Goal: Transaction & Acquisition: Download file/media

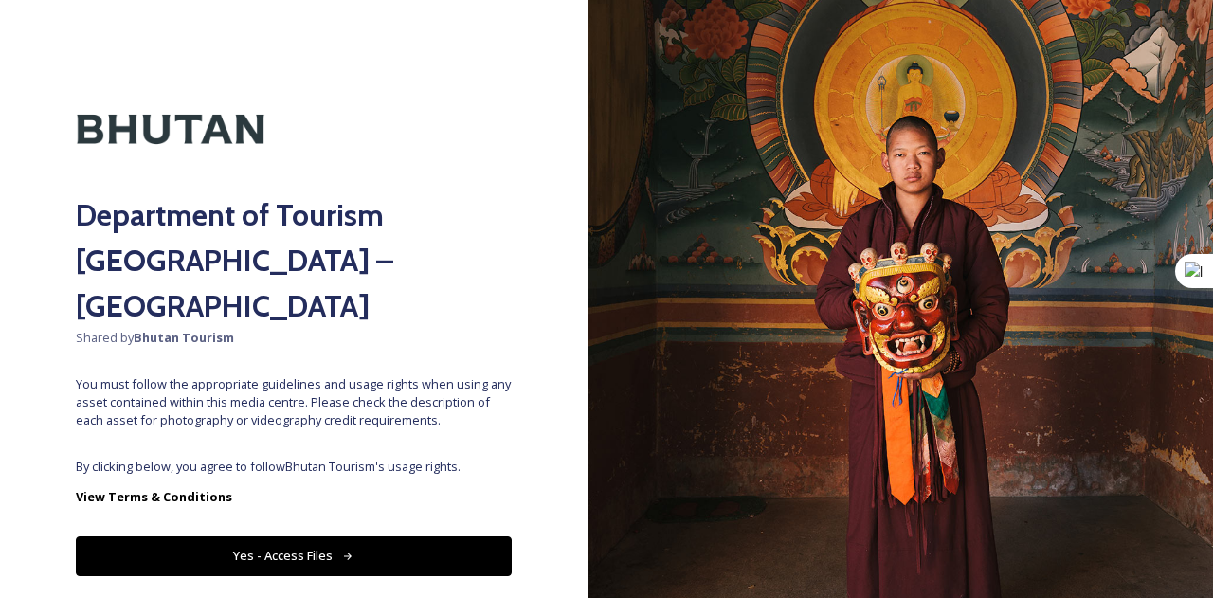
click at [255, 536] on button "Yes - Access Files" at bounding box center [294, 555] width 436 height 39
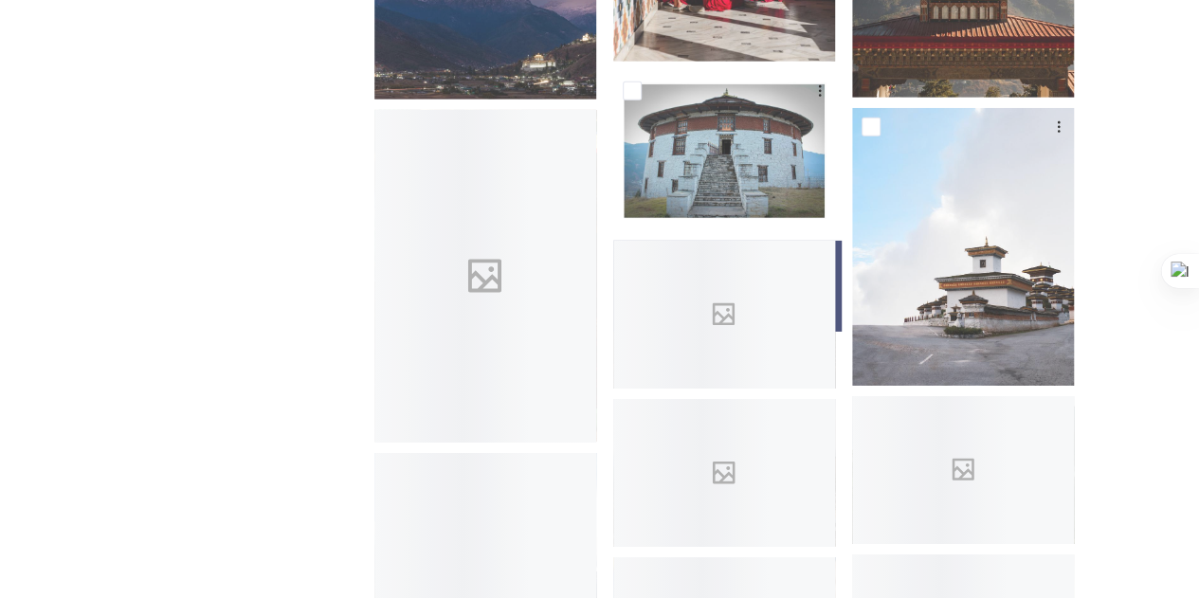
scroll to position [3001, 0]
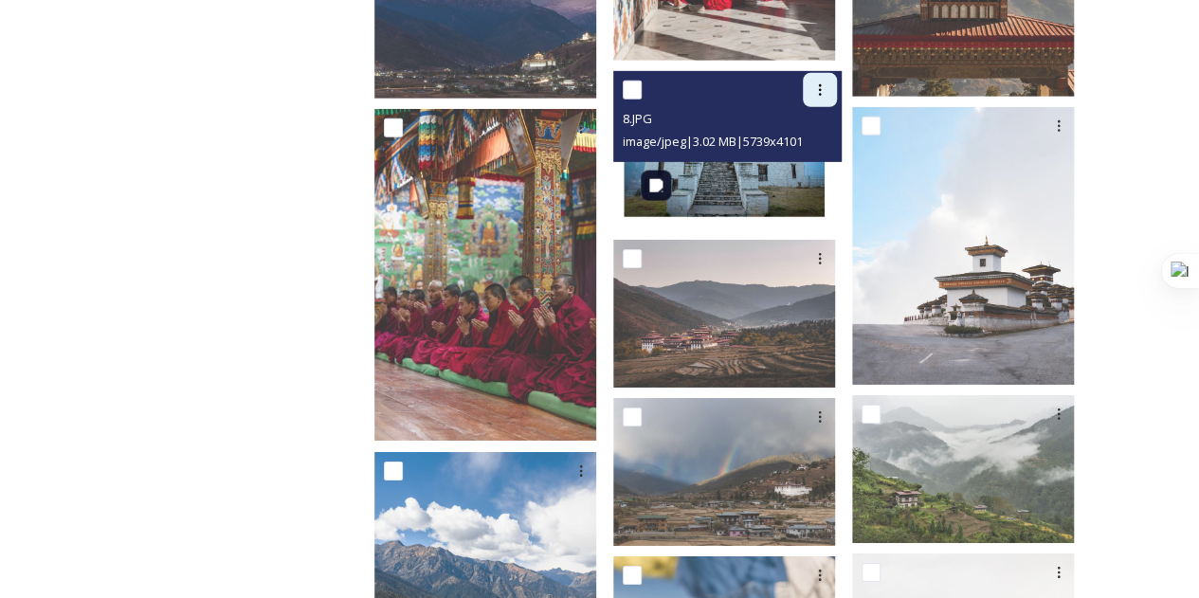
click at [817, 73] on div at bounding box center [820, 90] width 34 height 34
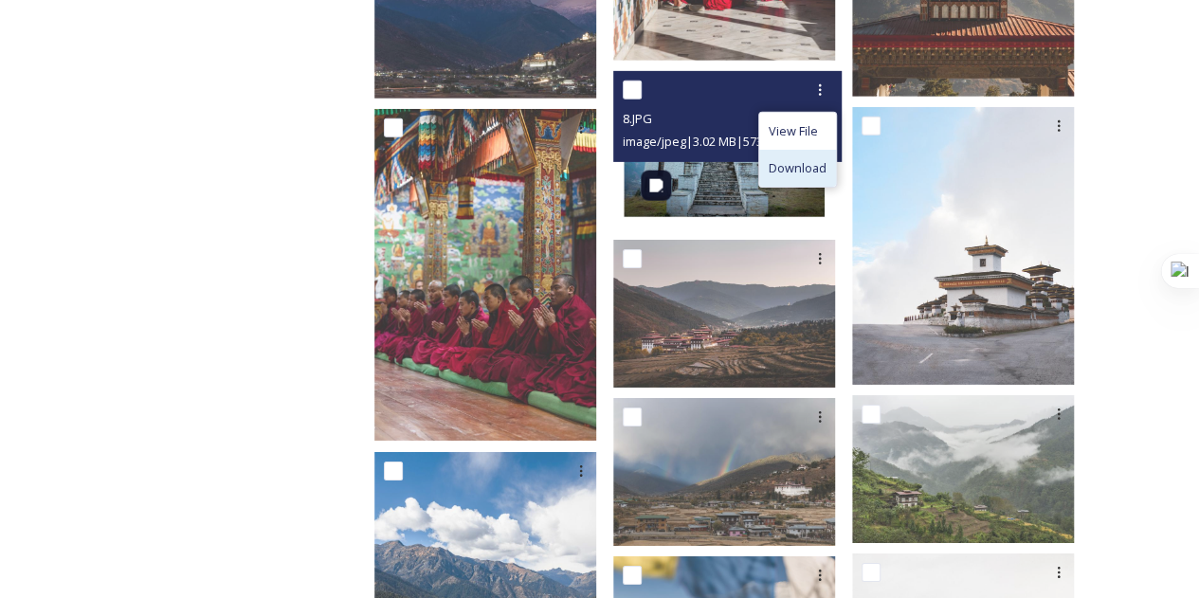
click at [792, 159] on span "Download" at bounding box center [798, 168] width 58 height 18
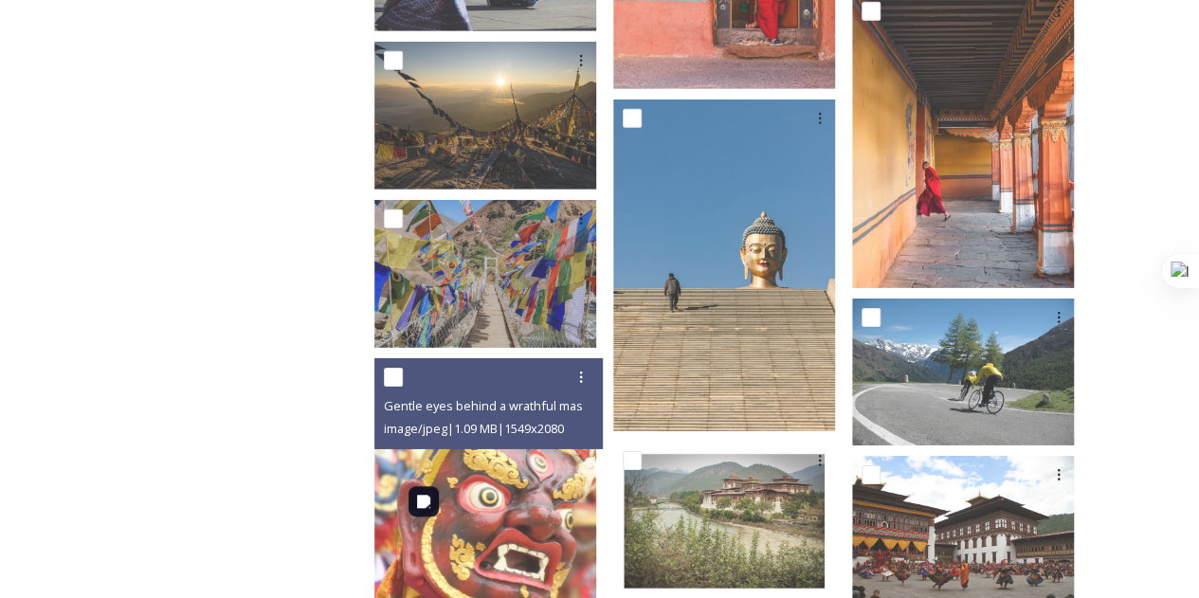
scroll to position [6618, 0]
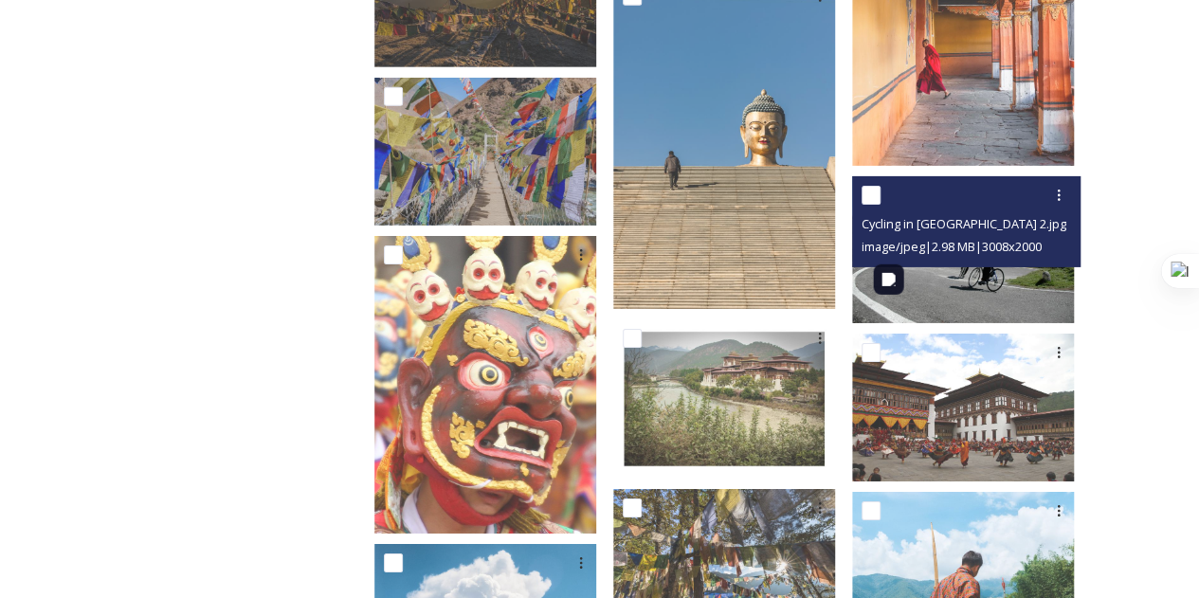
click at [957, 291] on img at bounding box center [963, 249] width 222 height 147
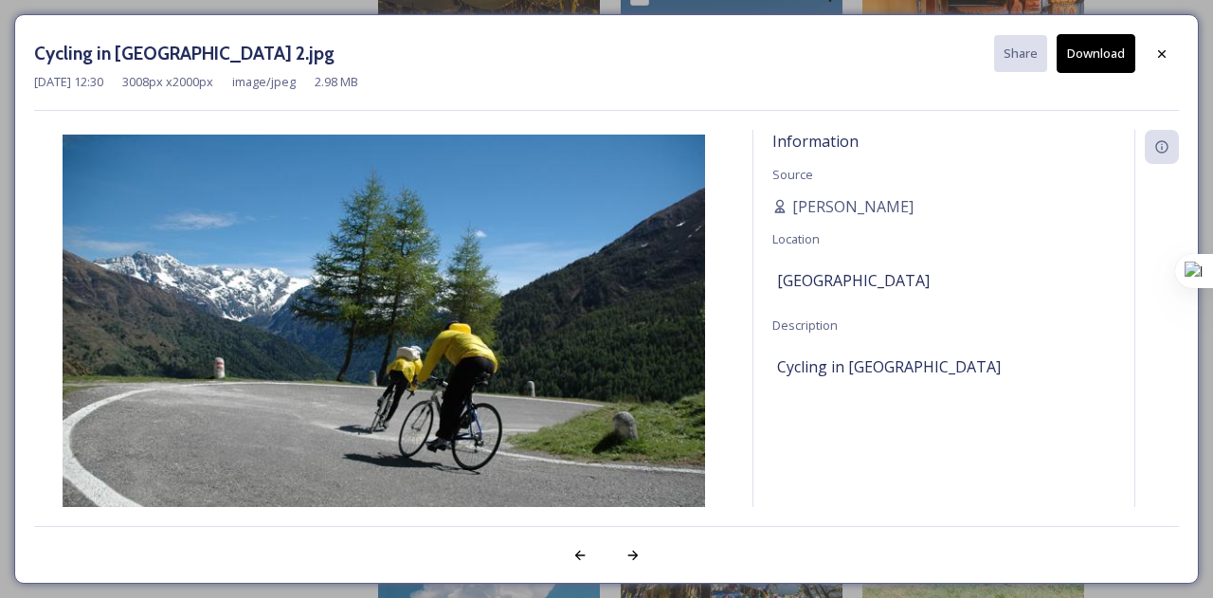
click at [1107, 50] on button "Download" at bounding box center [1096, 53] width 79 height 39
click at [1153, 55] on div at bounding box center [1162, 54] width 34 height 34
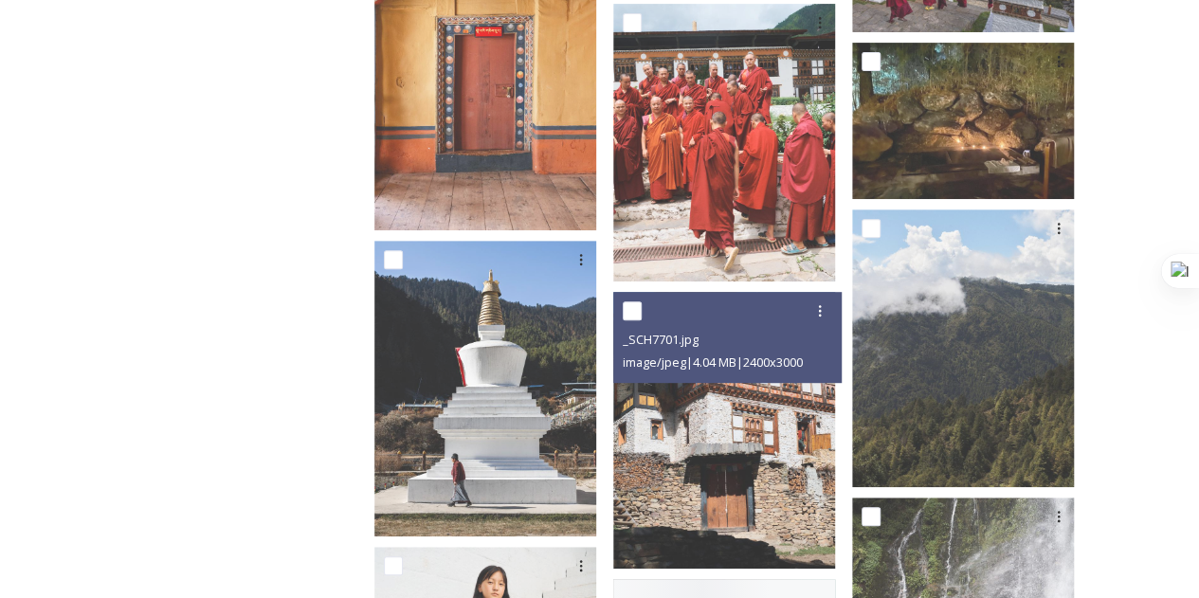
scroll to position [21907, 0]
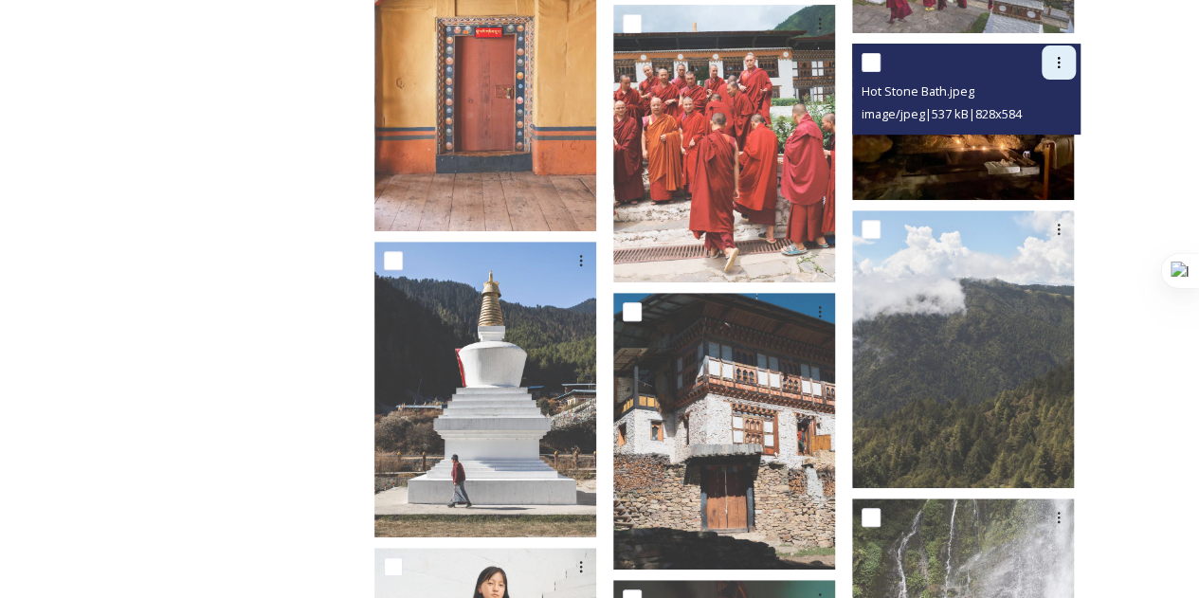
click at [1062, 55] on icon at bounding box center [1058, 62] width 15 height 15
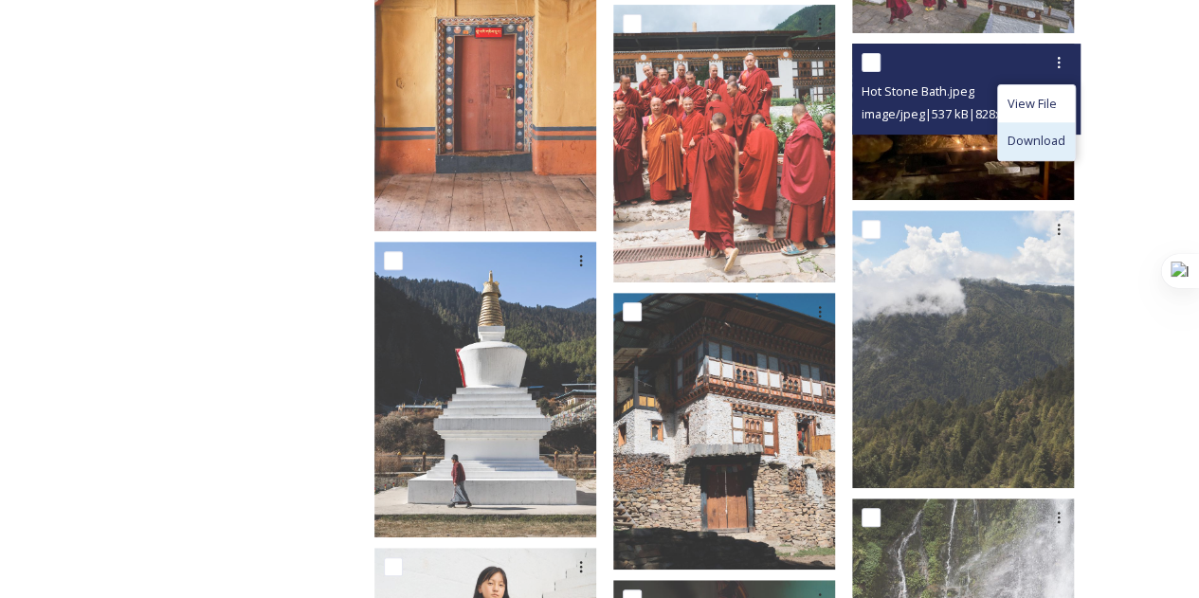
click at [1022, 145] on div "Download" at bounding box center [1036, 140] width 77 height 37
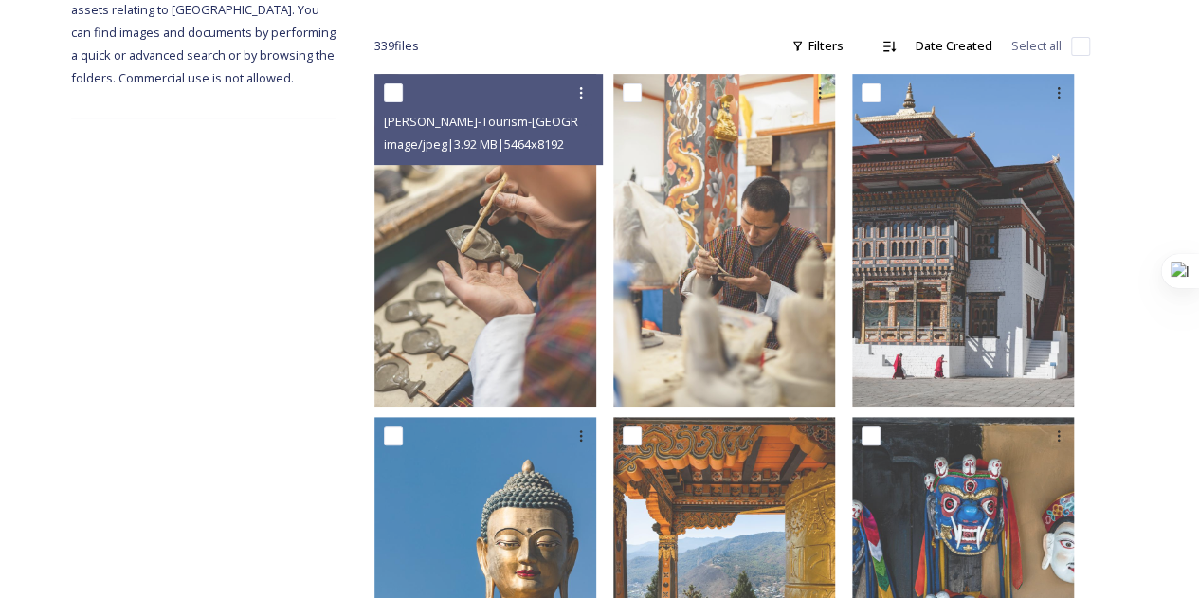
scroll to position [0, 0]
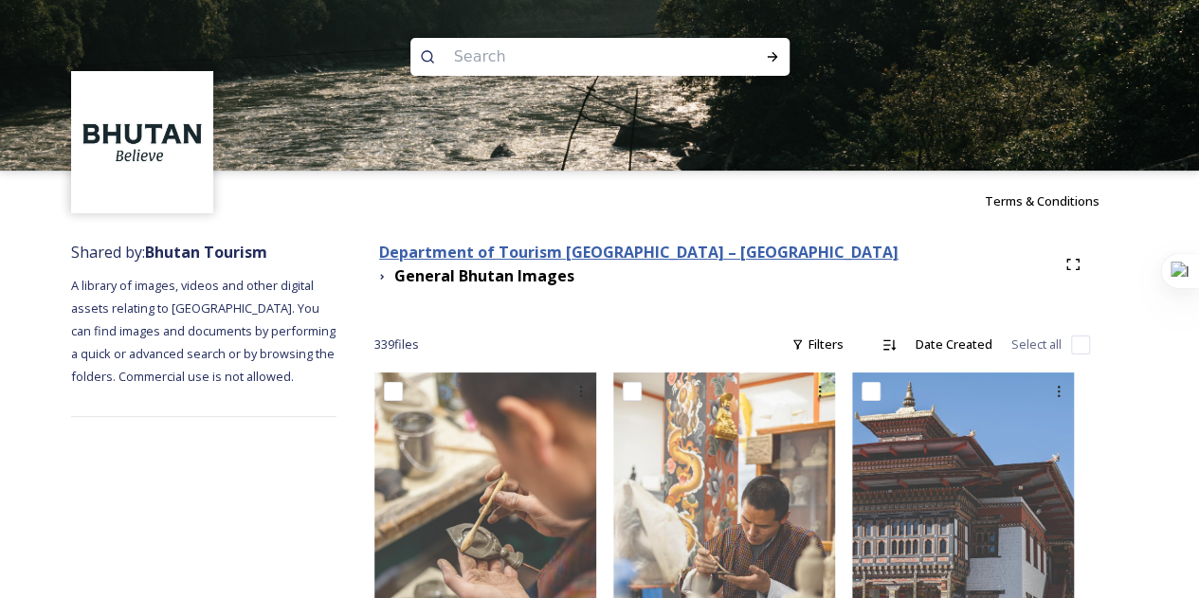
click at [558, 263] on strong "Department of Tourism [GEOGRAPHIC_DATA] – [GEOGRAPHIC_DATA]" at bounding box center [638, 252] width 519 height 21
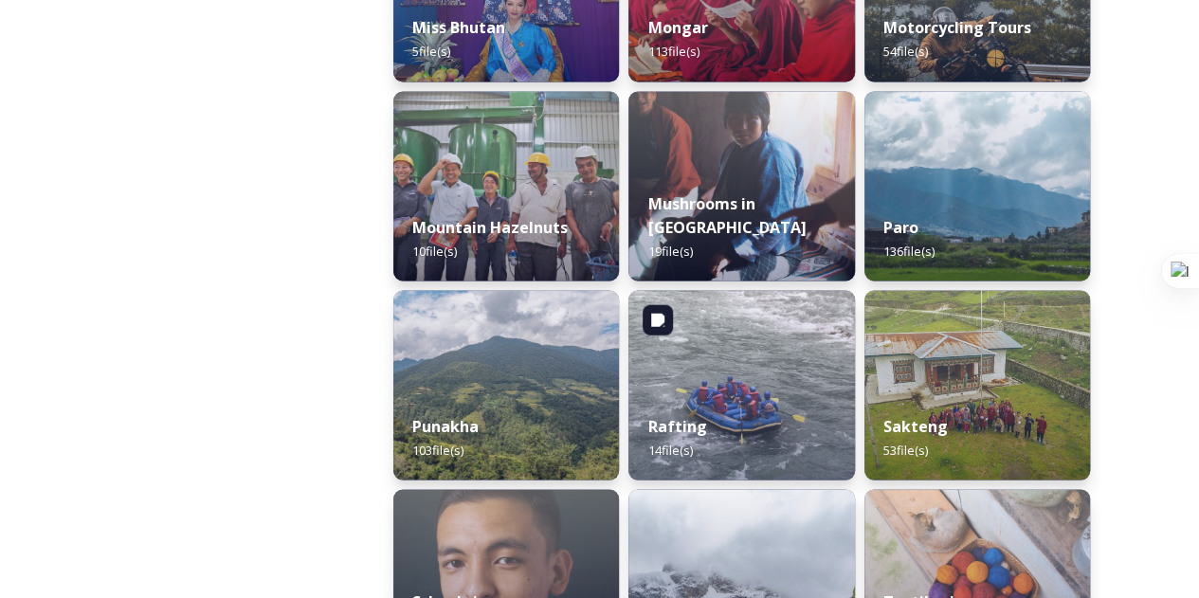
scroll to position [1608, 0]
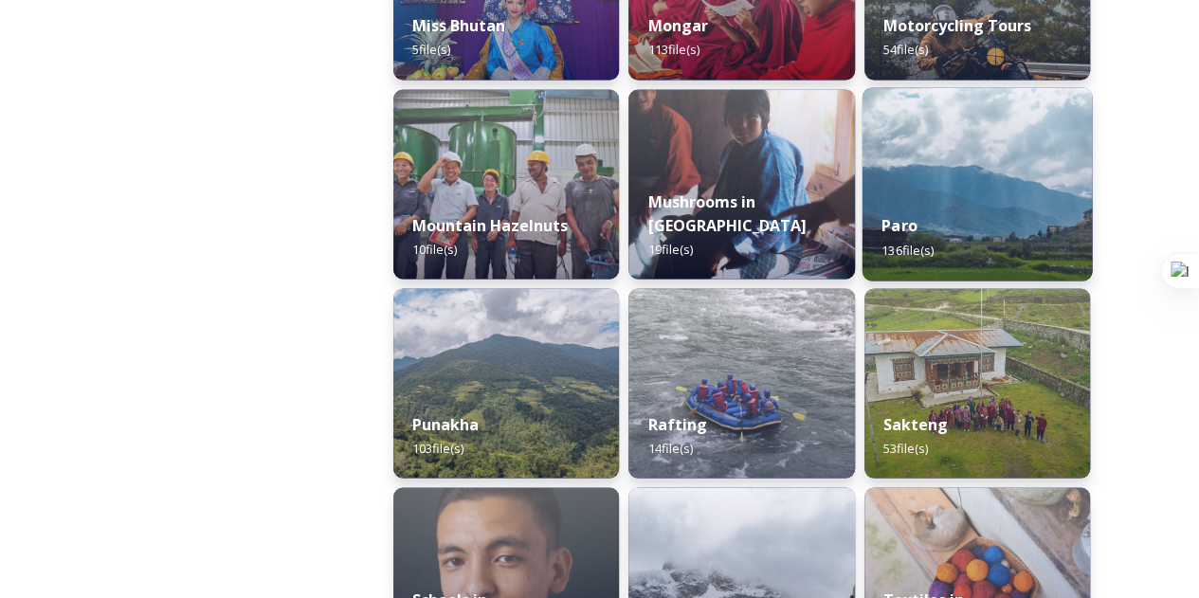
click at [923, 241] on div "Paro 136 file(s)" at bounding box center [977, 237] width 230 height 86
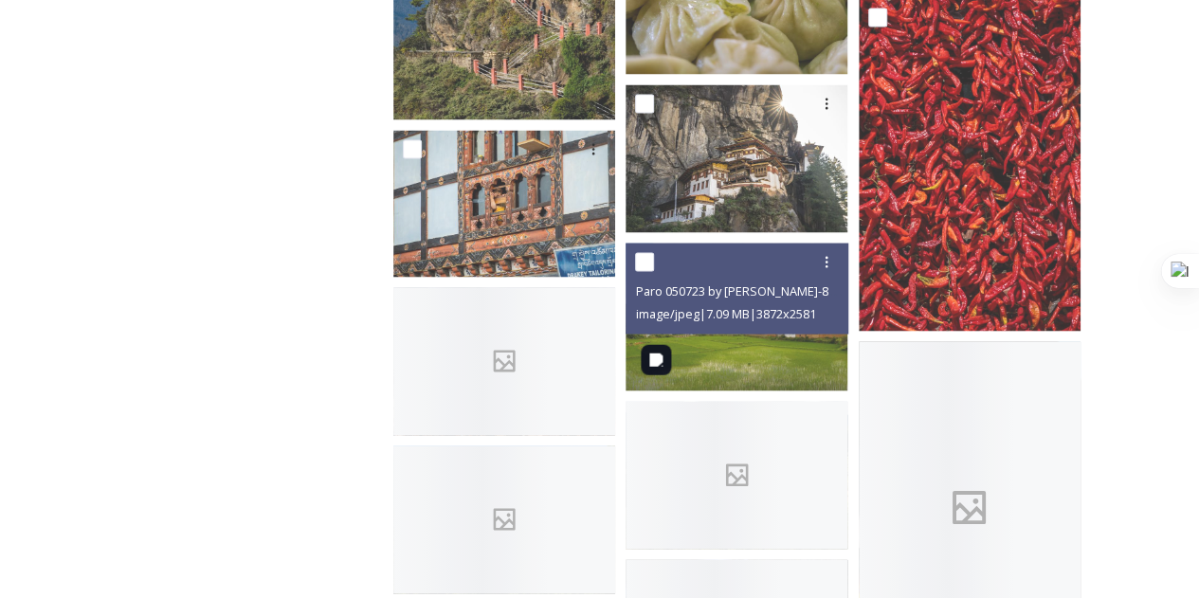
scroll to position [5297, 0]
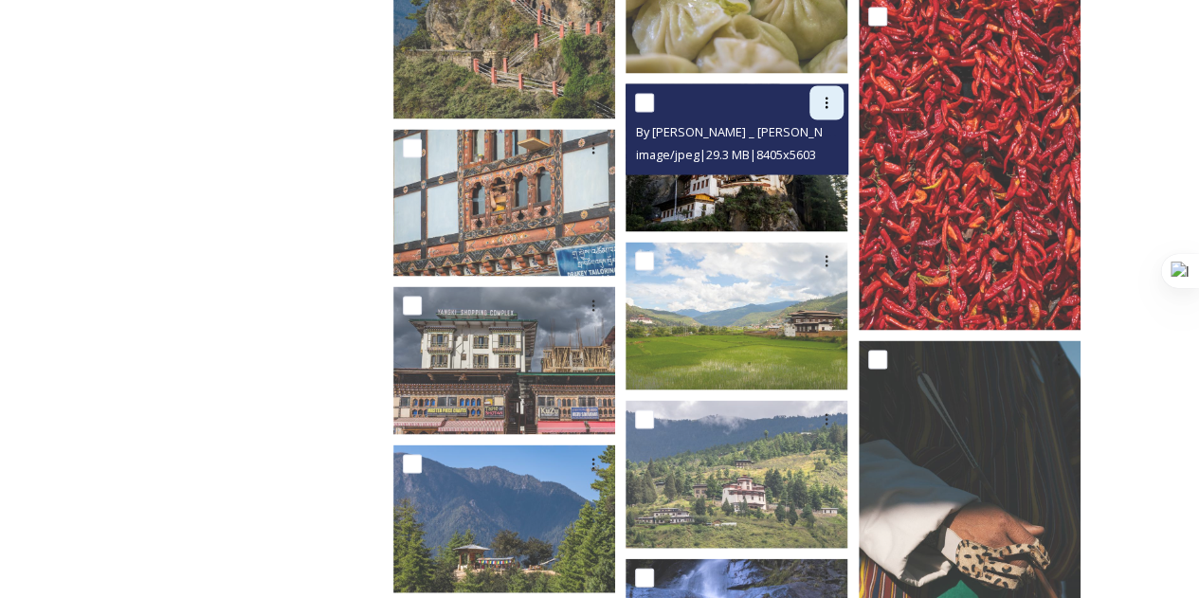
click at [821, 101] on icon at bounding box center [826, 102] width 15 height 15
click at [808, 177] on span "Download" at bounding box center [804, 181] width 58 height 18
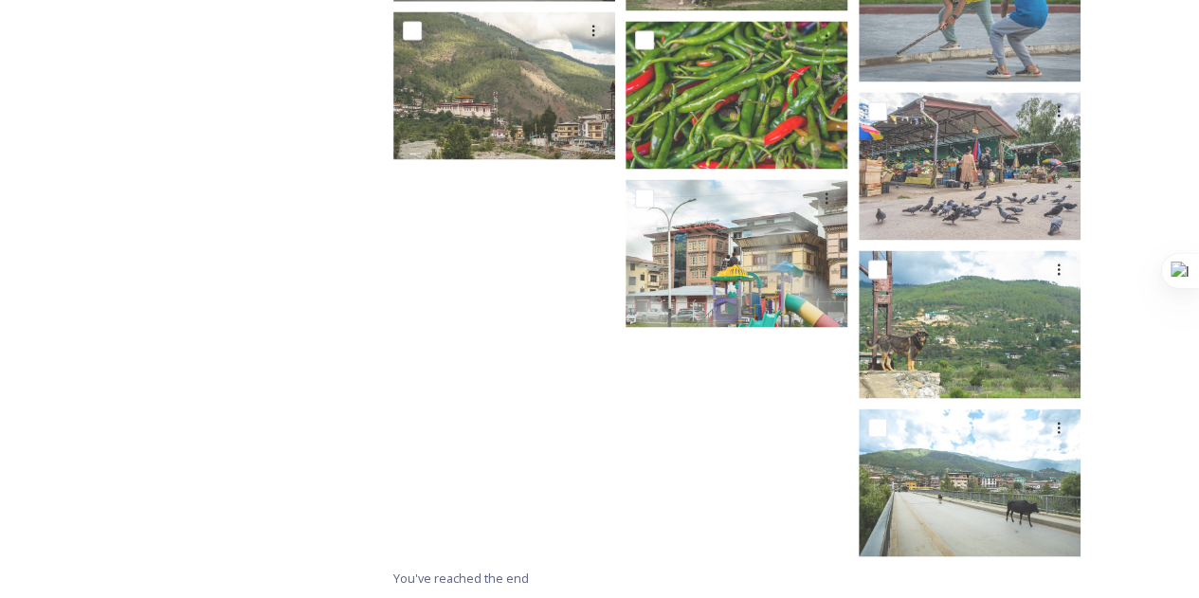
scroll to position [8762, 0]
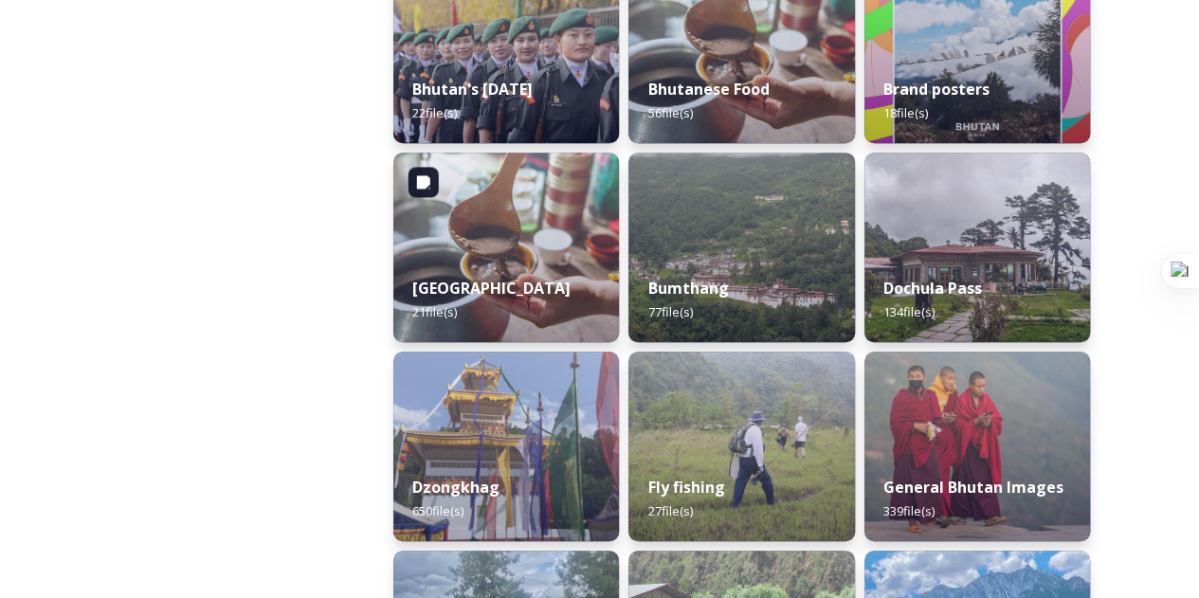
scroll to position [550, 0]
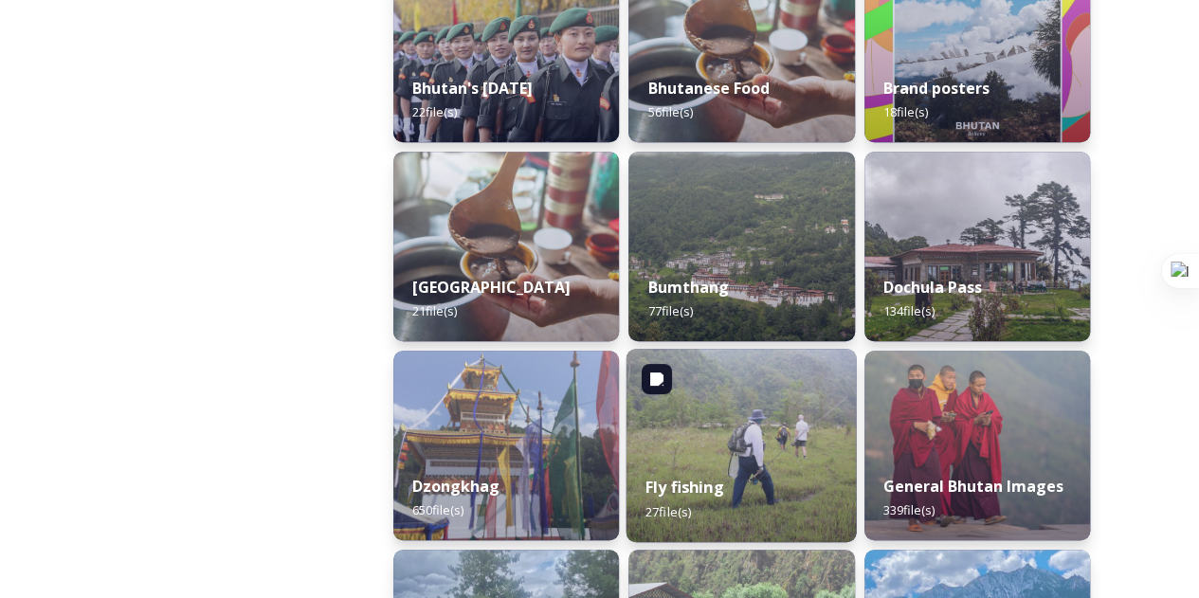
click at [767, 488] on div "Fly fishing 27 file(s)" at bounding box center [742, 499] width 230 height 86
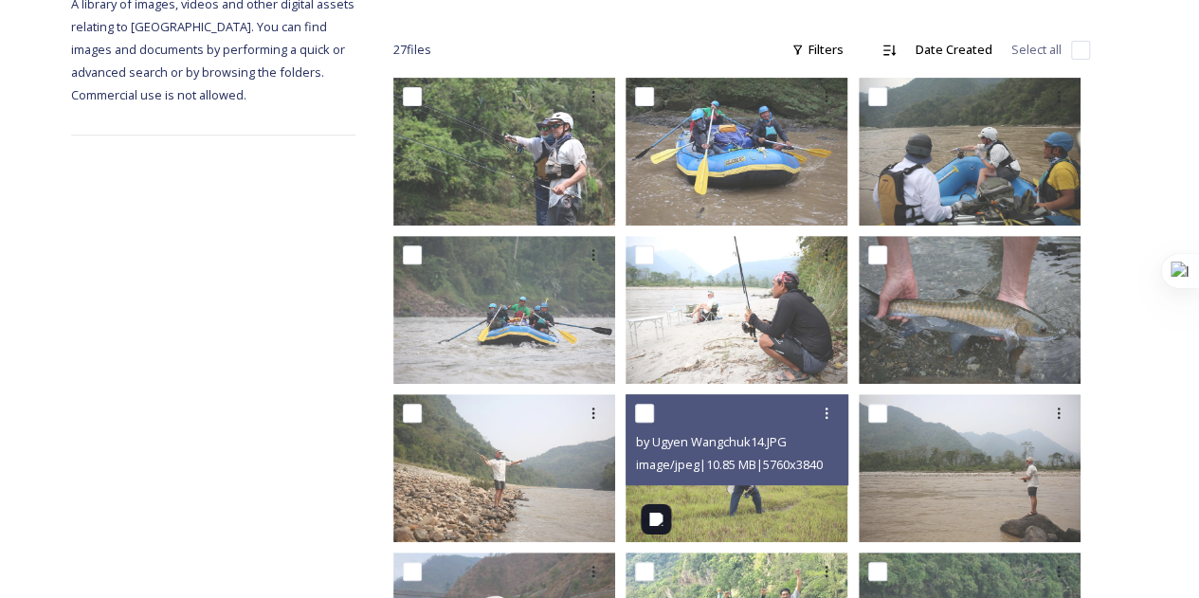
scroll to position [273, 0]
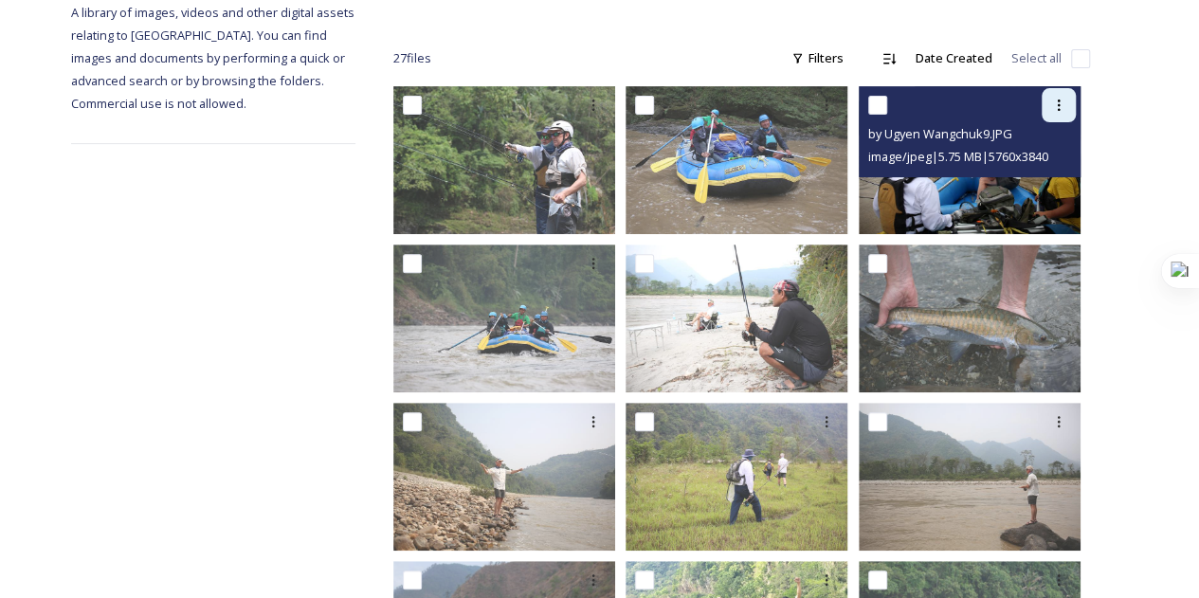
click at [1064, 98] on icon at bounding box center [1058, 105] width 15 height 15
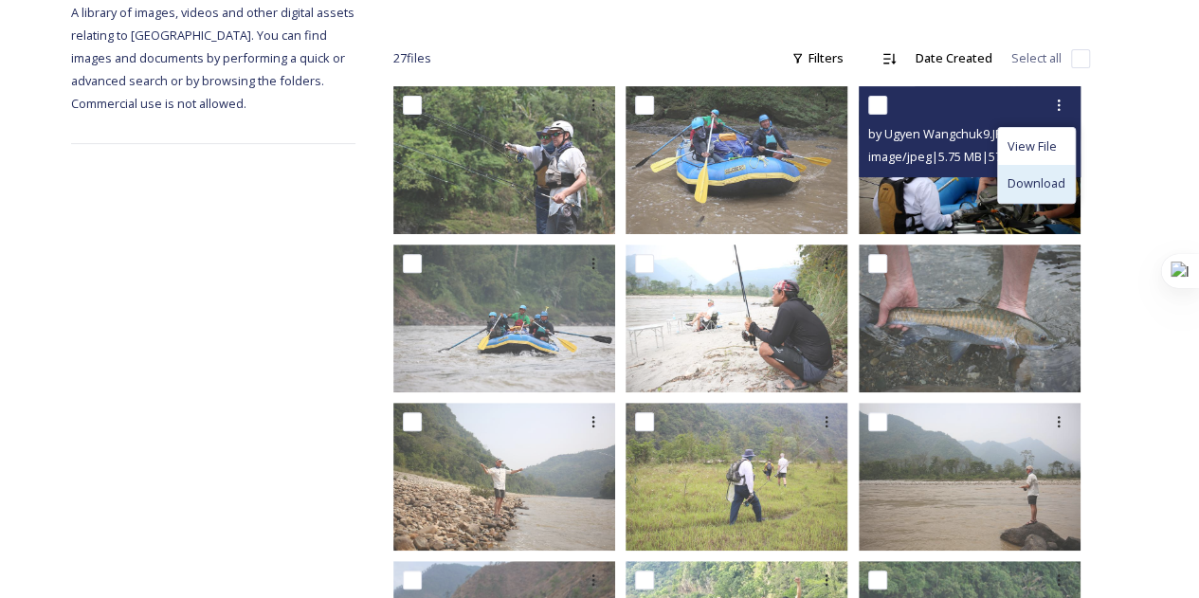
click at [1019, 194] on div "Download" at bounding box center [1036, 183] width 77 height 37
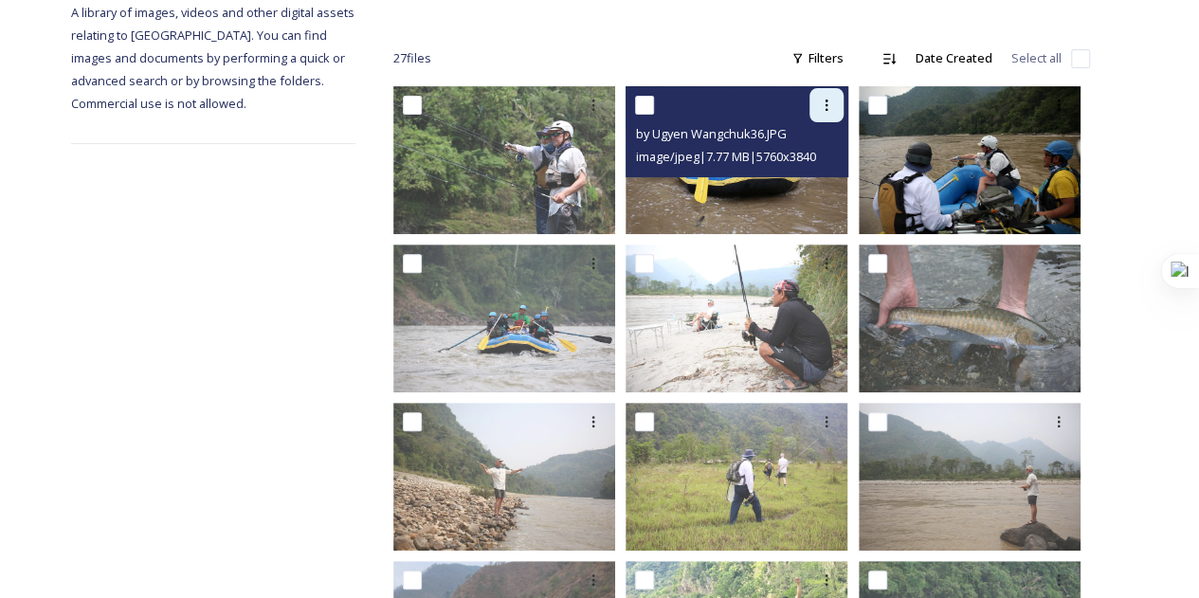
click at [819, 100] on icon at bounding box center [826, 105] width 15 height 15
click at [806, 174] on span "Download" at bounding box center [804, 183] width 58 height 18
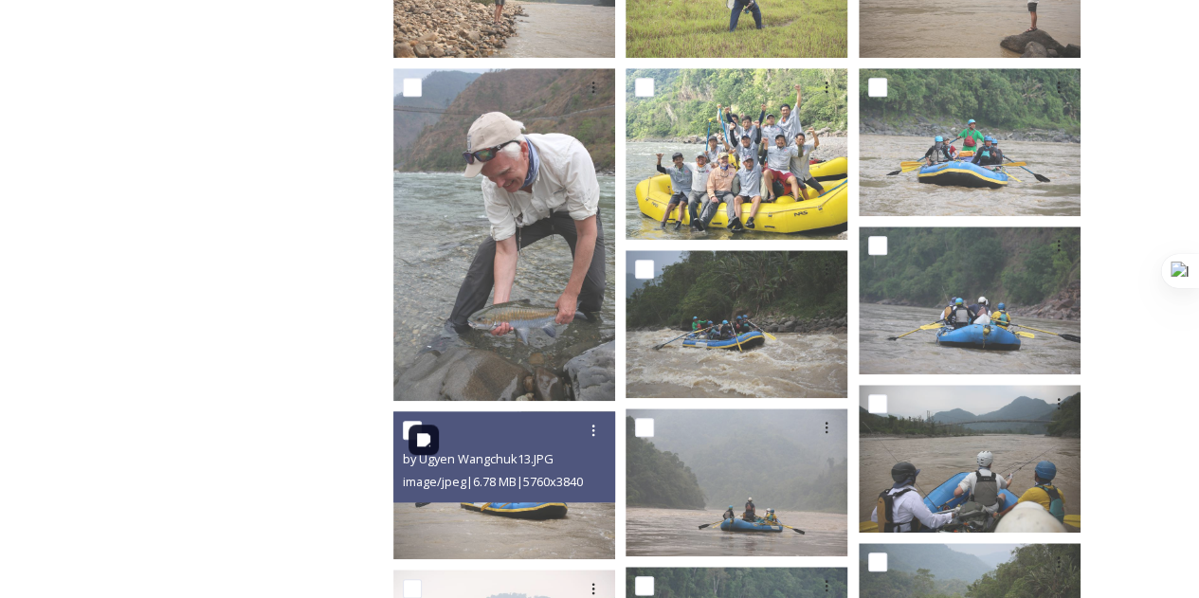
scroll to position [705, 0]
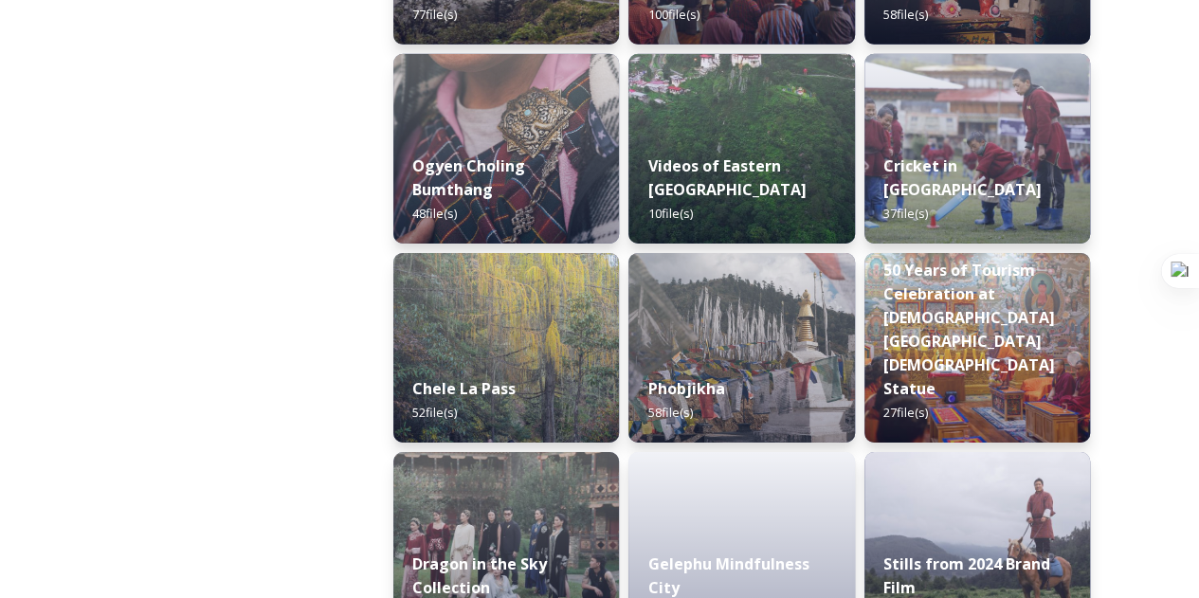
scroll to position [3037, 0]
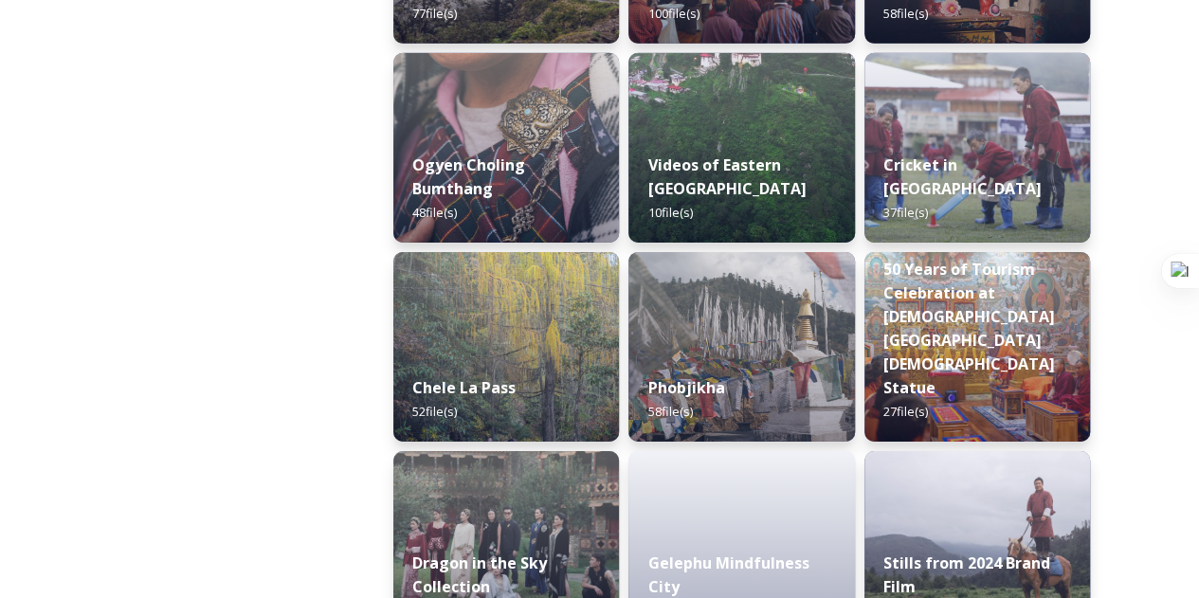
click at [505, 432] on div "Chele La Pass 52 file(s)" at bounding box center [506, 399] width 226 height 84
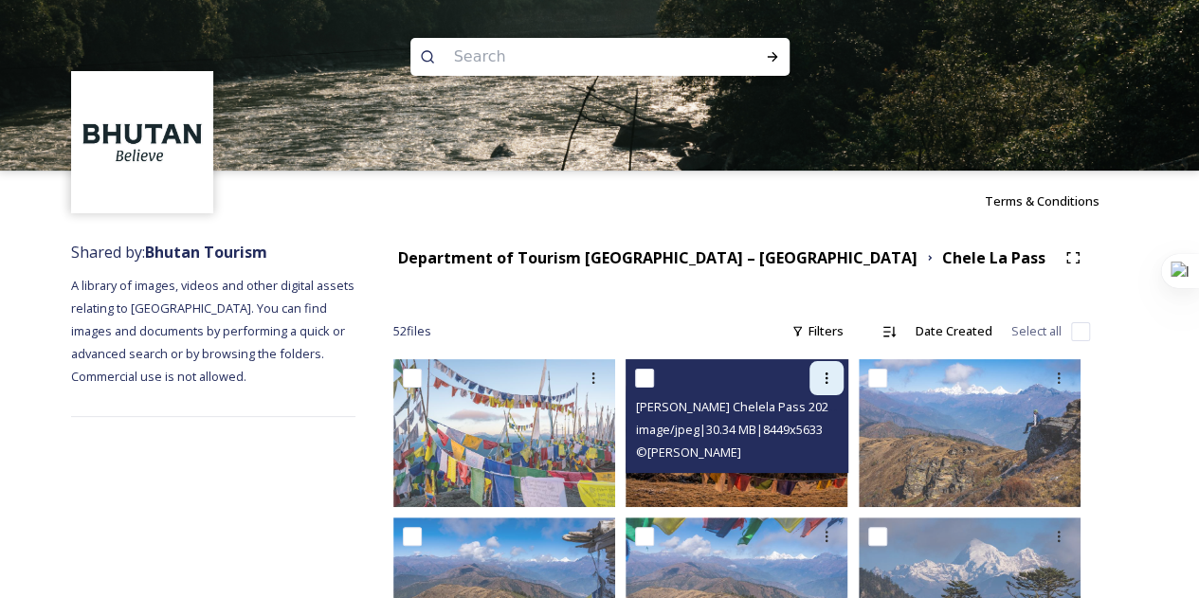
click at [819, 384] on icon at bounding box center [826, 378] width 15 height 15
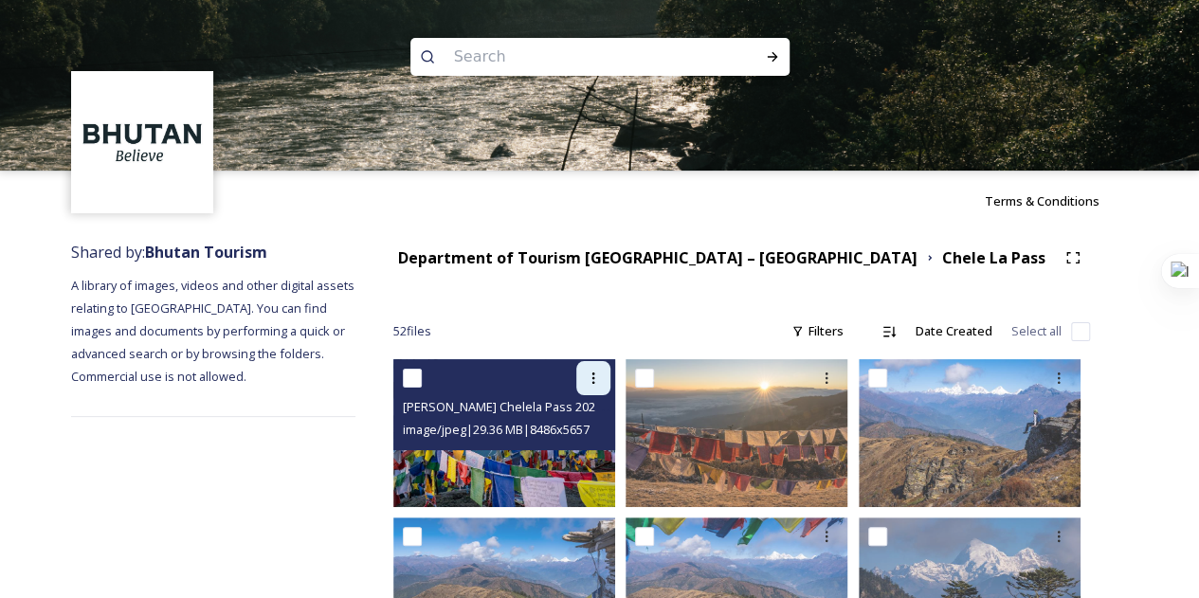
click at [580, 379] on div at bounding box center [593, 378] width 34 height 34
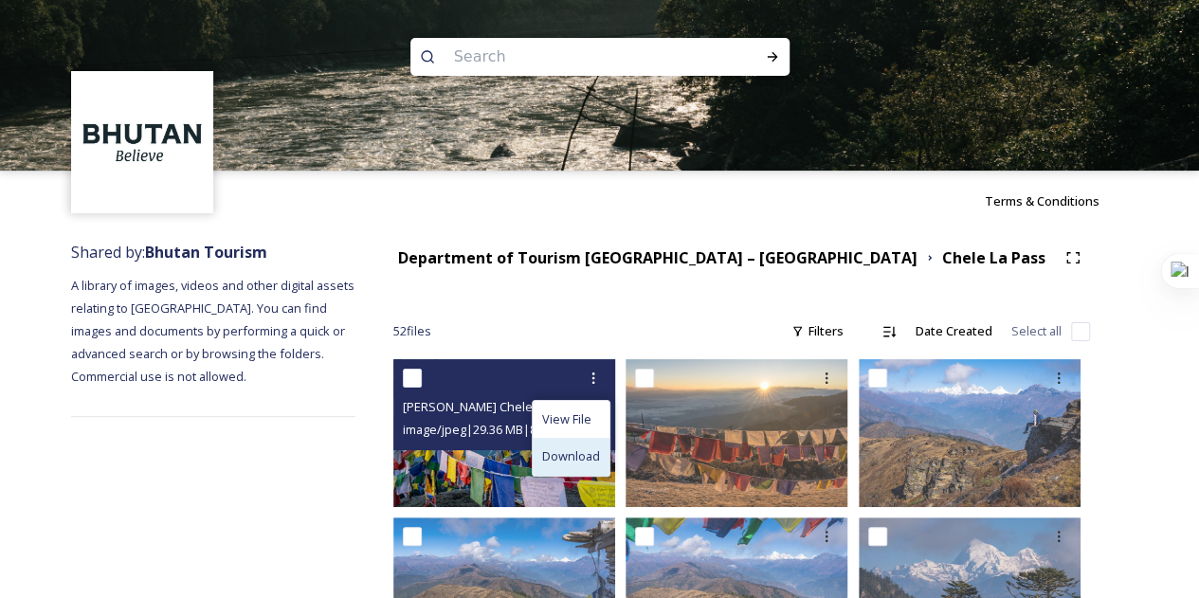
click at [571, 455] on span "Download" at bounding box center [571, 456] width 58 height 18
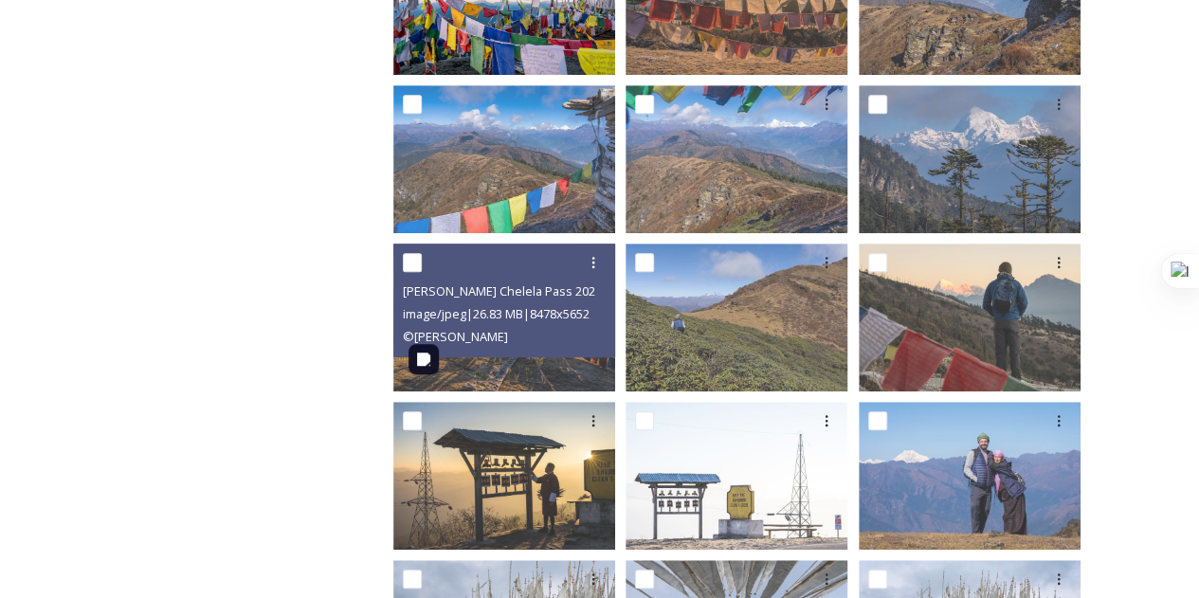
scroll to position [434, 0]
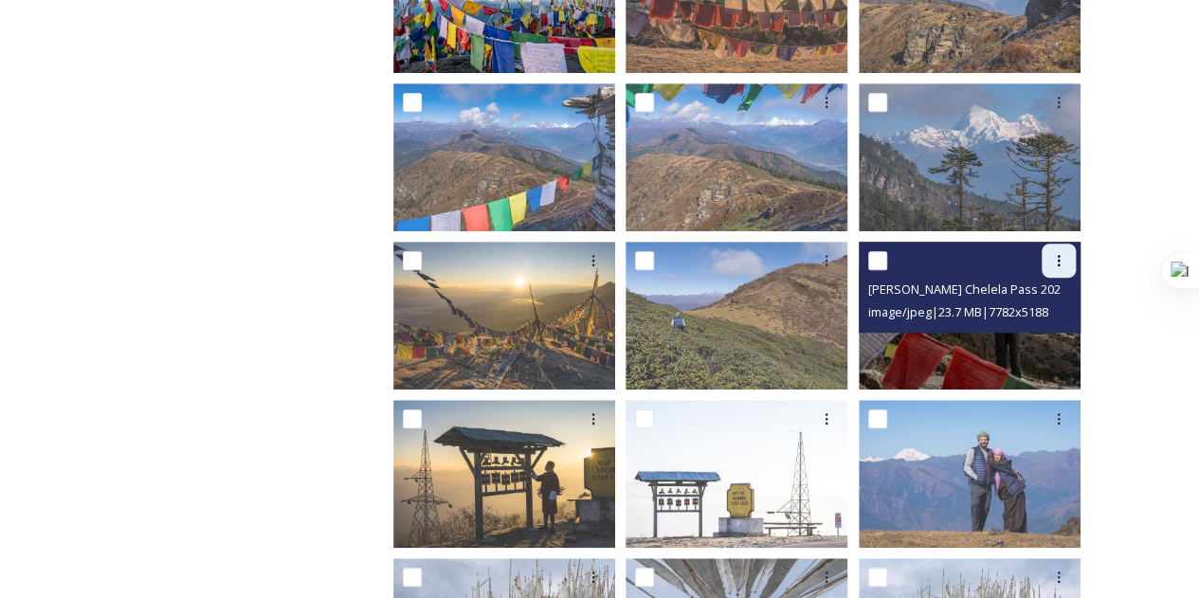
click at [1051, 264] on icon at bounding box center [1058, 260] width 15 height 15
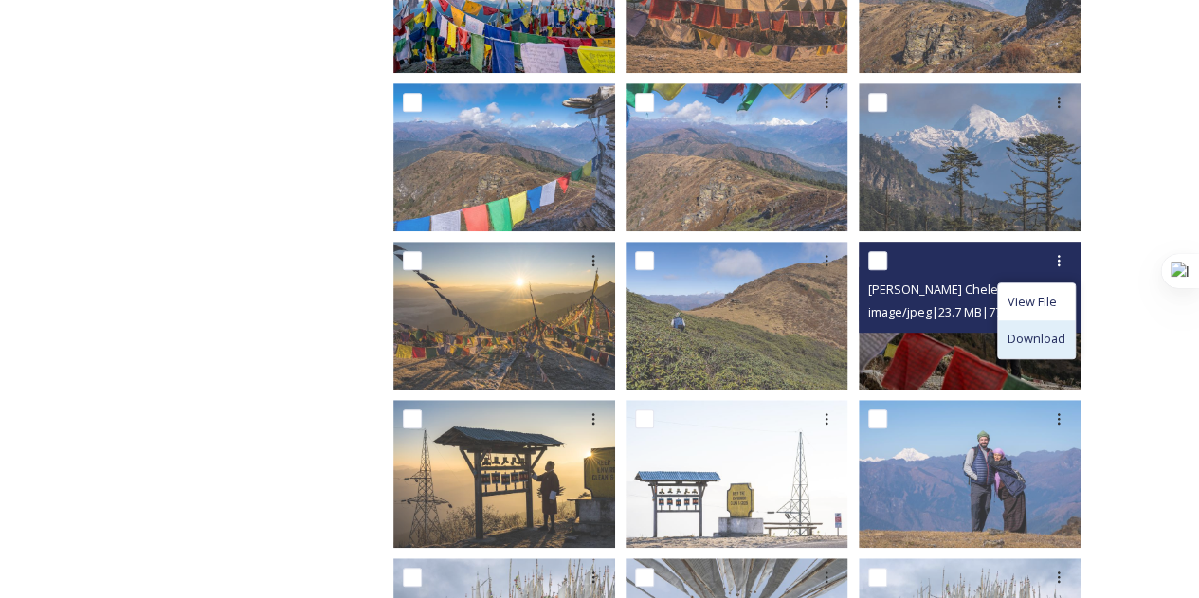
click at [1037, 339] on span "Download" at bounding box center [1037, 339] width 58 height 18
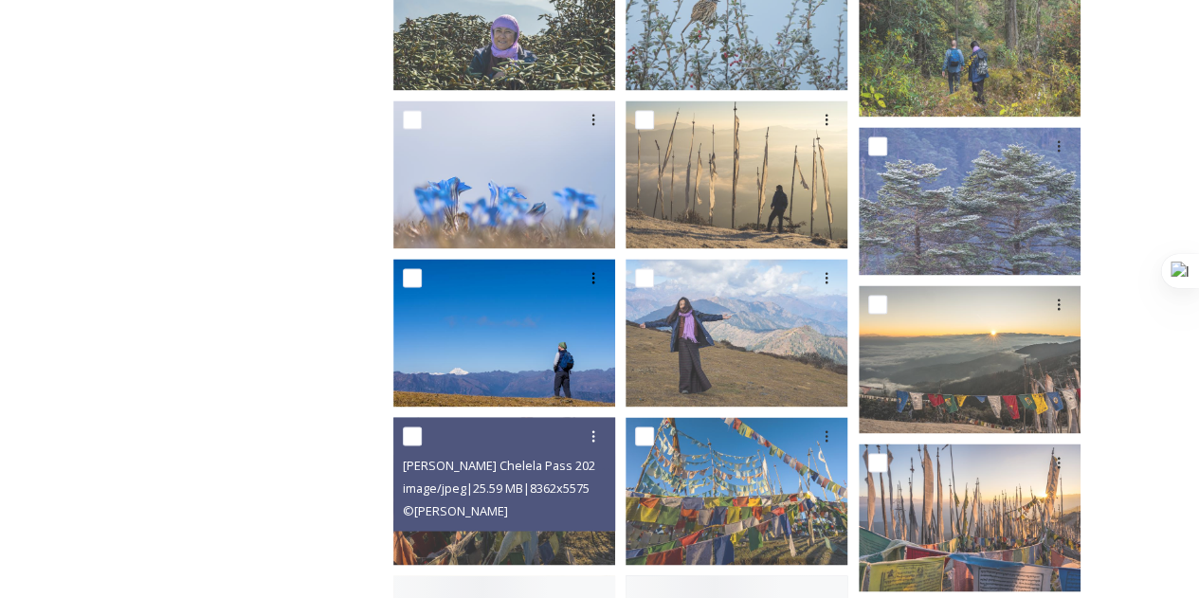
scroll to position [1368, 0]
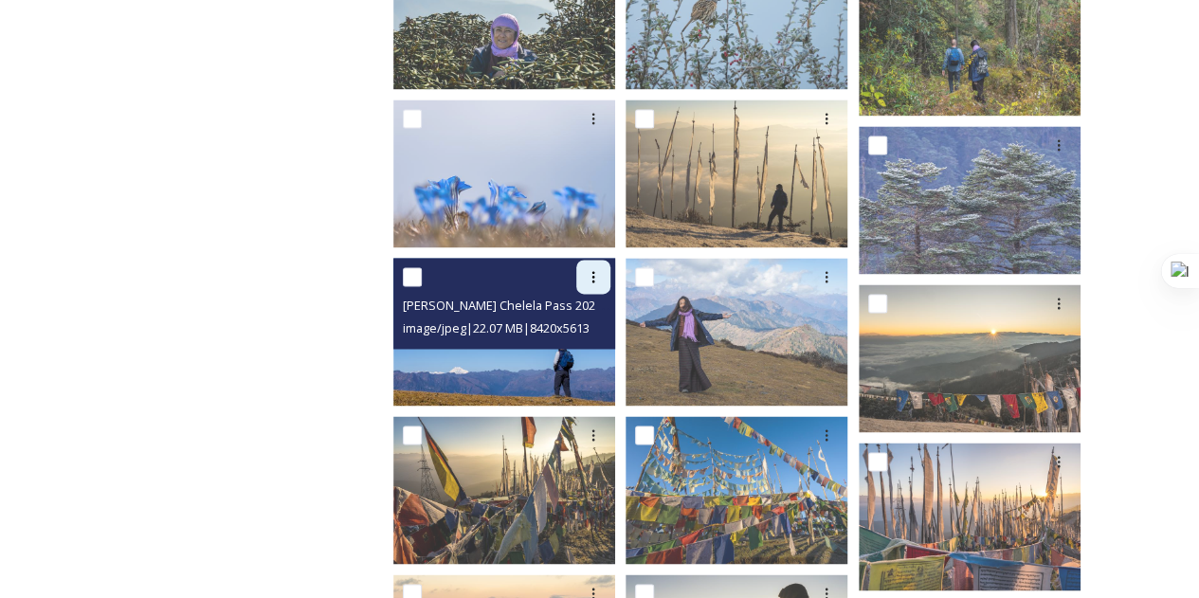
click at [601, 282] on icon at bounding box center [593, 276] width 15 height 15
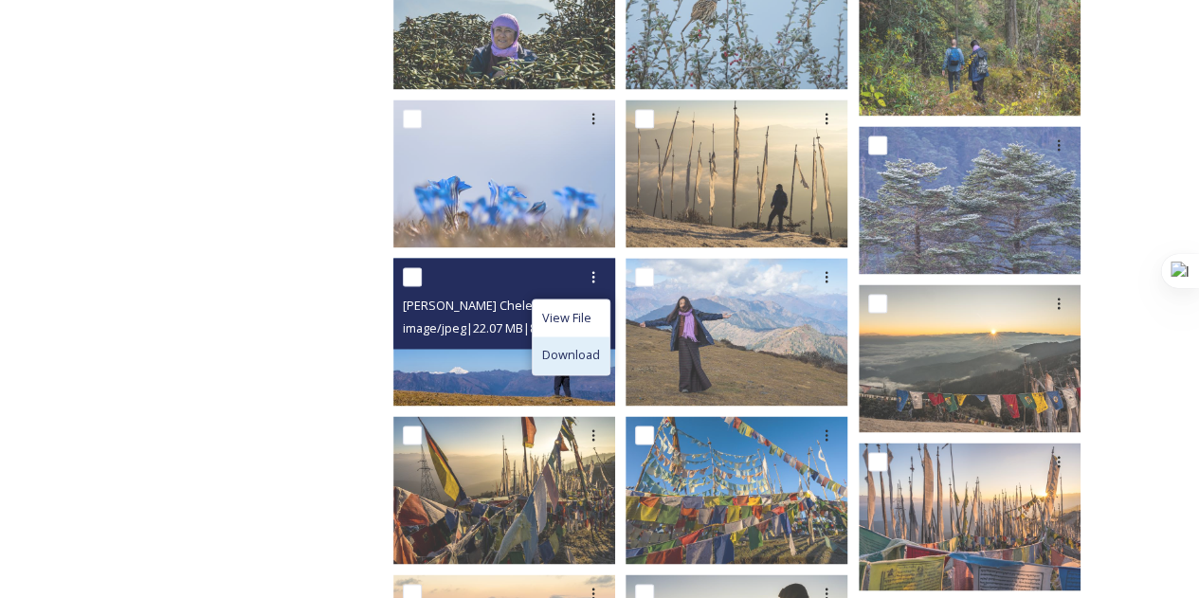
click at [577, 351] on span "Download" at bounding box center [571, 355] width 58 height 18
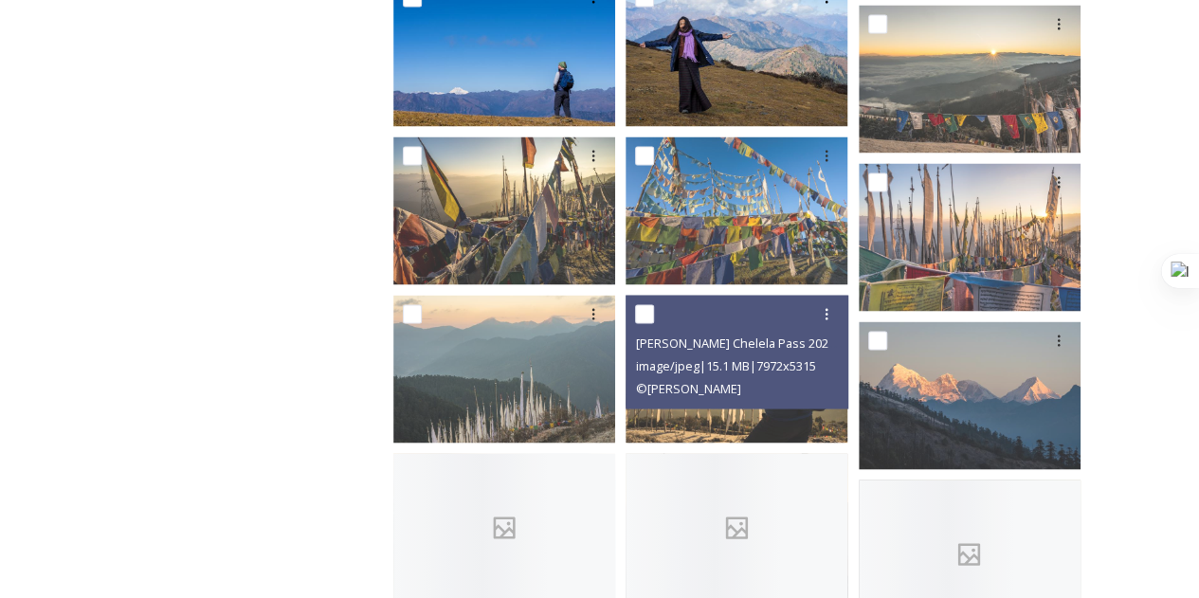
scroll to position [1648, 0]
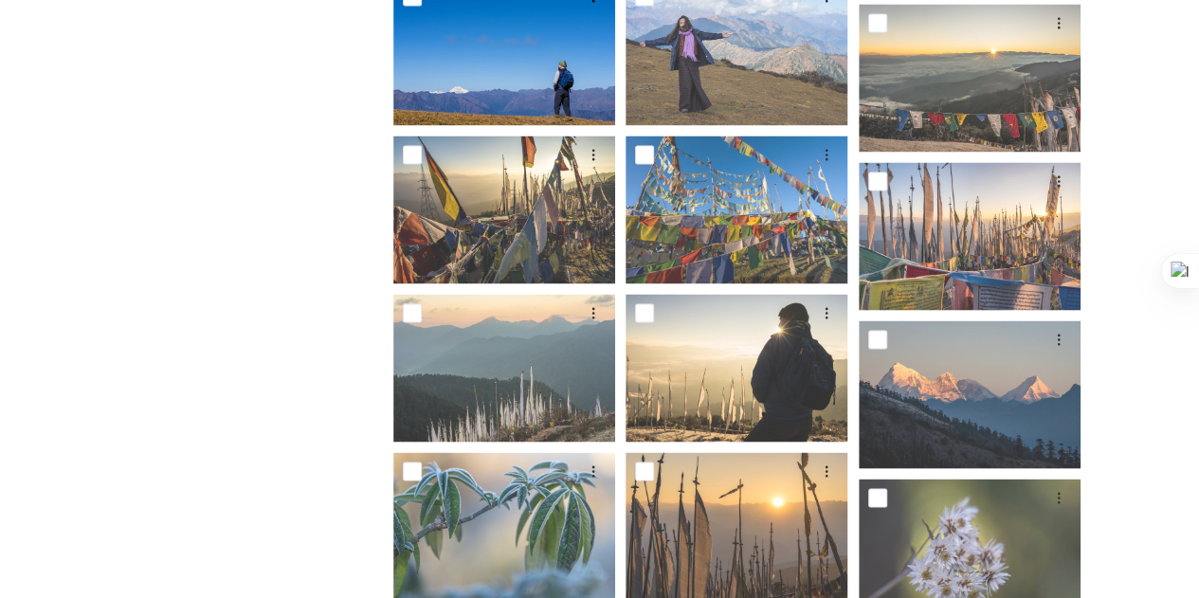
click at [256, 384] on div "Shared by: Bhutan Tourism A library of images, videos and other digital assets …" at bounding box center [213, 100] width 284 height 3035
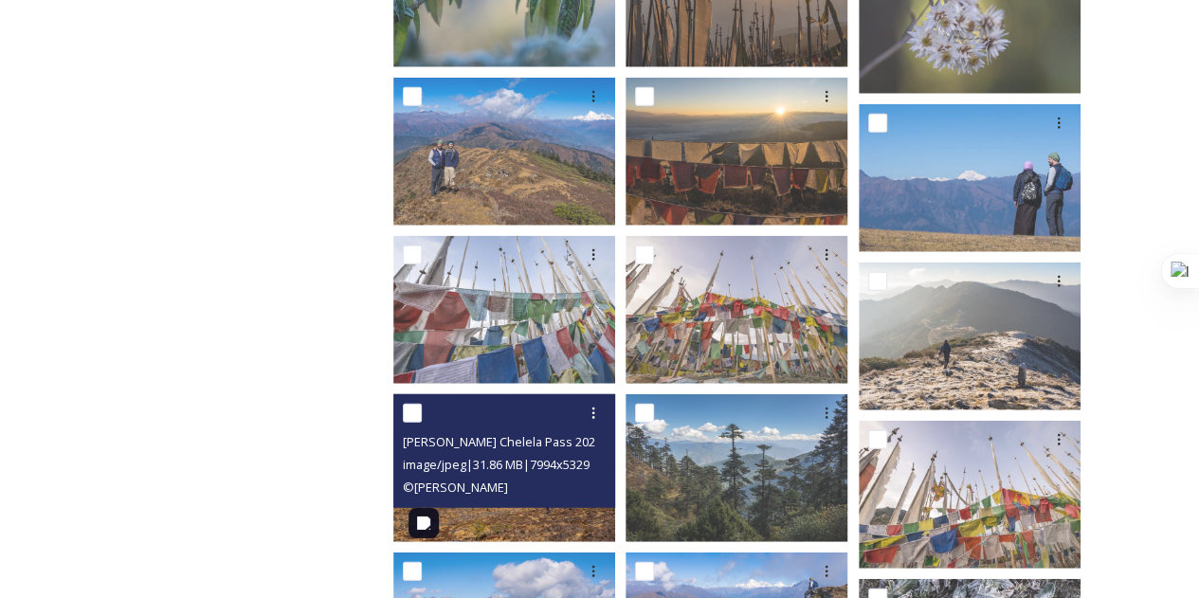
scroll to position [2170, 0]
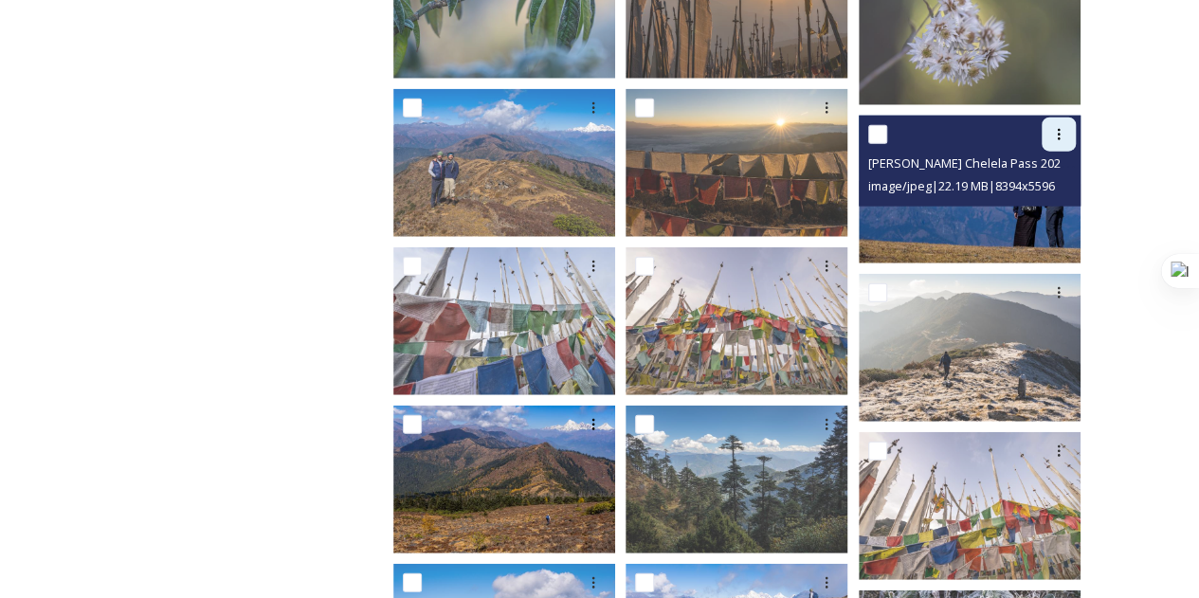
click at [1060, 139] on icon at bounding box center [1058, 134] width 15 height 15
click at [1037, 198] on div "Download" at bounding box center [1036, 212] width 77 height 37
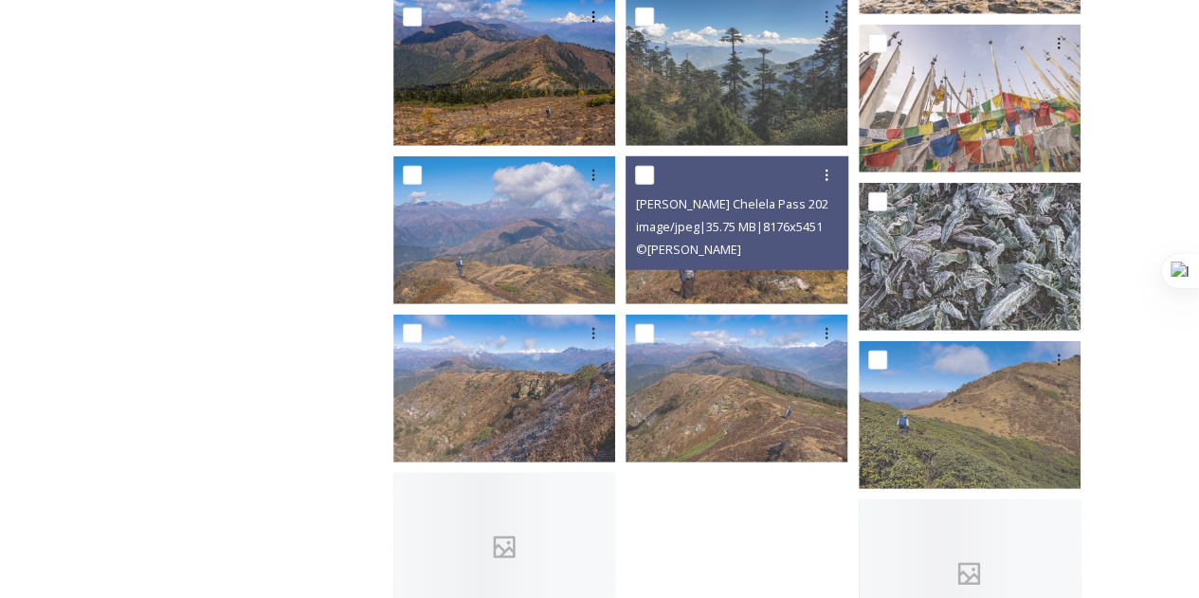
scroll to position [2667, 0]
